Goal: Task Accomplishment & Management: Complete application form

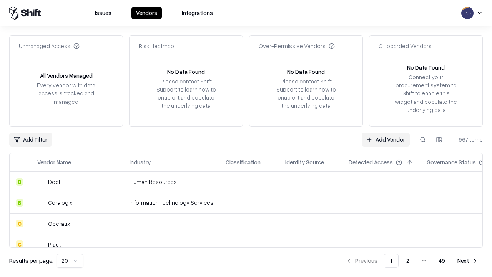
click at [386, 139] on link "Add Vendor" at bounding box center [386, 140] width 48 height 14
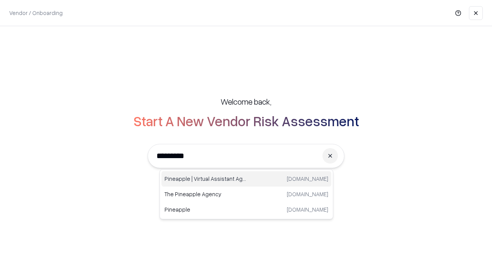
click at [246, 179] on div "Pineapple | Virtual Assistant Agency [DOMAIN_NAME]" at bounding box center [246, 178] width 170 height 15
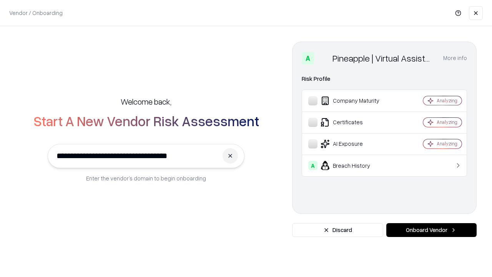
type input "**********"
click at [431, 230] on button "Onboard Vendor" at bounding box center [431, 230] width 90 height 14
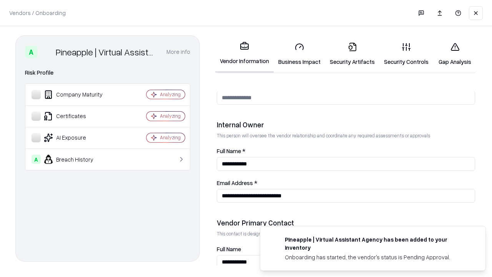
scroll to position [398, 0]
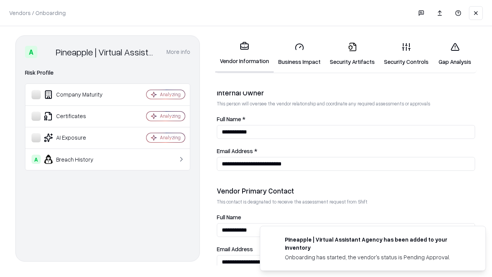
click at [300, 54] on link "Business Impact" at bounding box center [300, 54] width 52 height 36
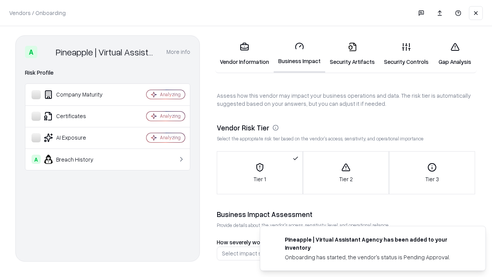
click at [352, 54] on link "Security Artifacts" at bounding box center [352, 54] width 54 height 36
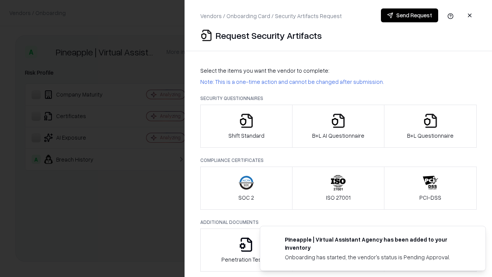
click at [246, 126] on icon "button" at bounding box center [246, 120] width 15 height 15
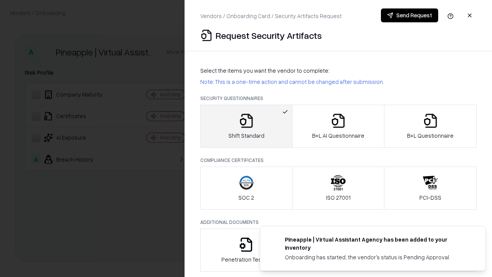
click at [409, 15] on button "Send Request" at bounding box center [409, 15] width 57 height 14
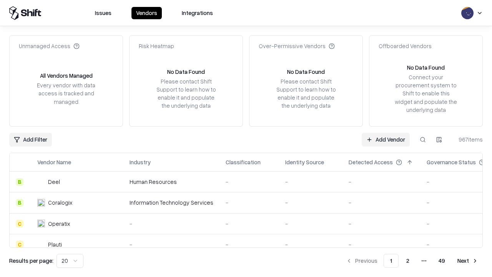
click at [423, 139] on button at bounding box center [423, 140] width 14 height 14
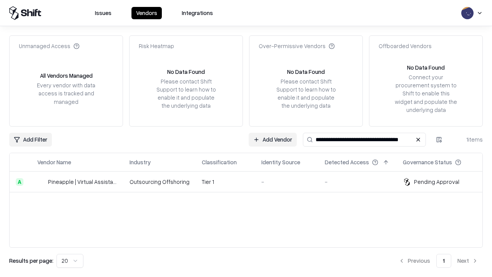
type input "**********"
click at [251, 181] on td "Tier 1" at bounding box center [226, 181] width 60 height 21
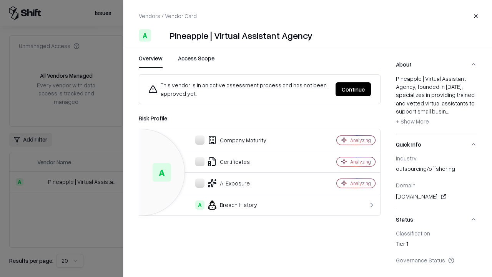
click at [353, 89] on button "Continue" at bounding box center [353, 89] width 35 height 14
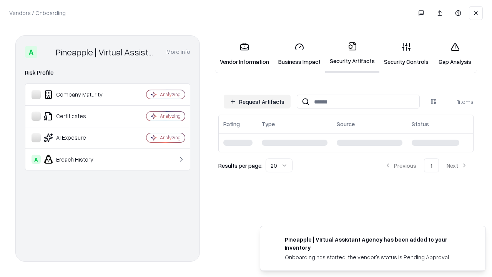
click at [455, 54] on link "Gap Analysis" at bounding box center [454, 54] width 43 height 36
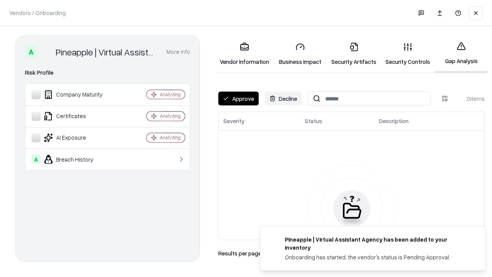
click at [238, 98] on button "Approve" at bounding box center [238, 99] width 40 height 14
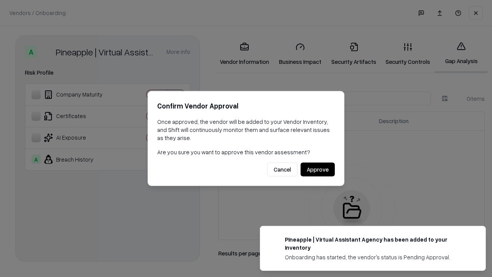
click at [318, 169] on button "Approve" at bounding box center [318, 170] width 34 height 14
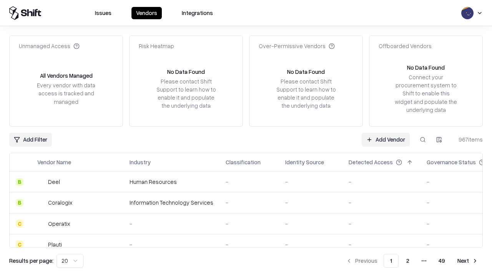
type input "**********"
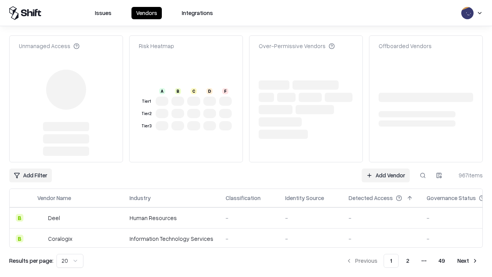
click at [386, 168] on link "Add Vendor" at bounding box center [386, 175] width 48 height 14
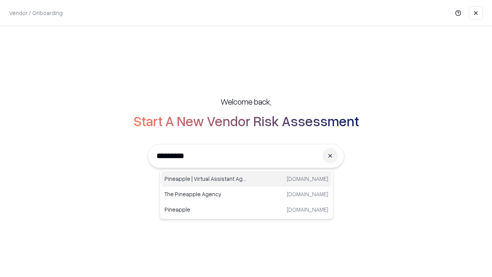
click at [246, 179] on div "Pineapple | Virtual Assistant Agency [DOMAIN_NAME]" at bounding box center [246, 178] width 170 height 15
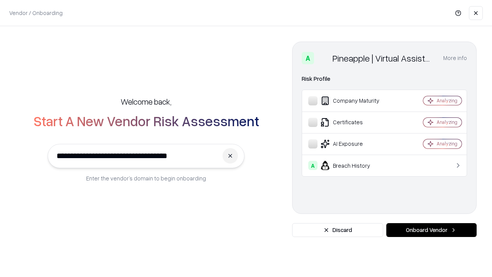
type input "**********"
click at [431, 230] on button "Onboard Vendor" at bounding box center [431, 230] width 90 height 14
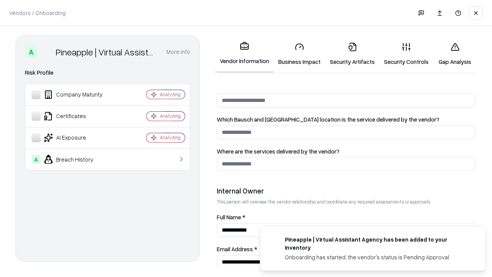
scroll to position [398, 0]
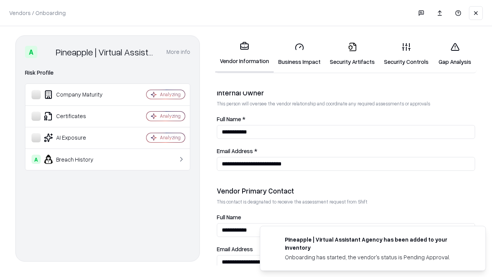
click at [455, 54] on link "Gap Analysis" at bounding box center [454, 54] width 43 height 36
